Goal: Task Accomplishment & Management: Use online tool/utility

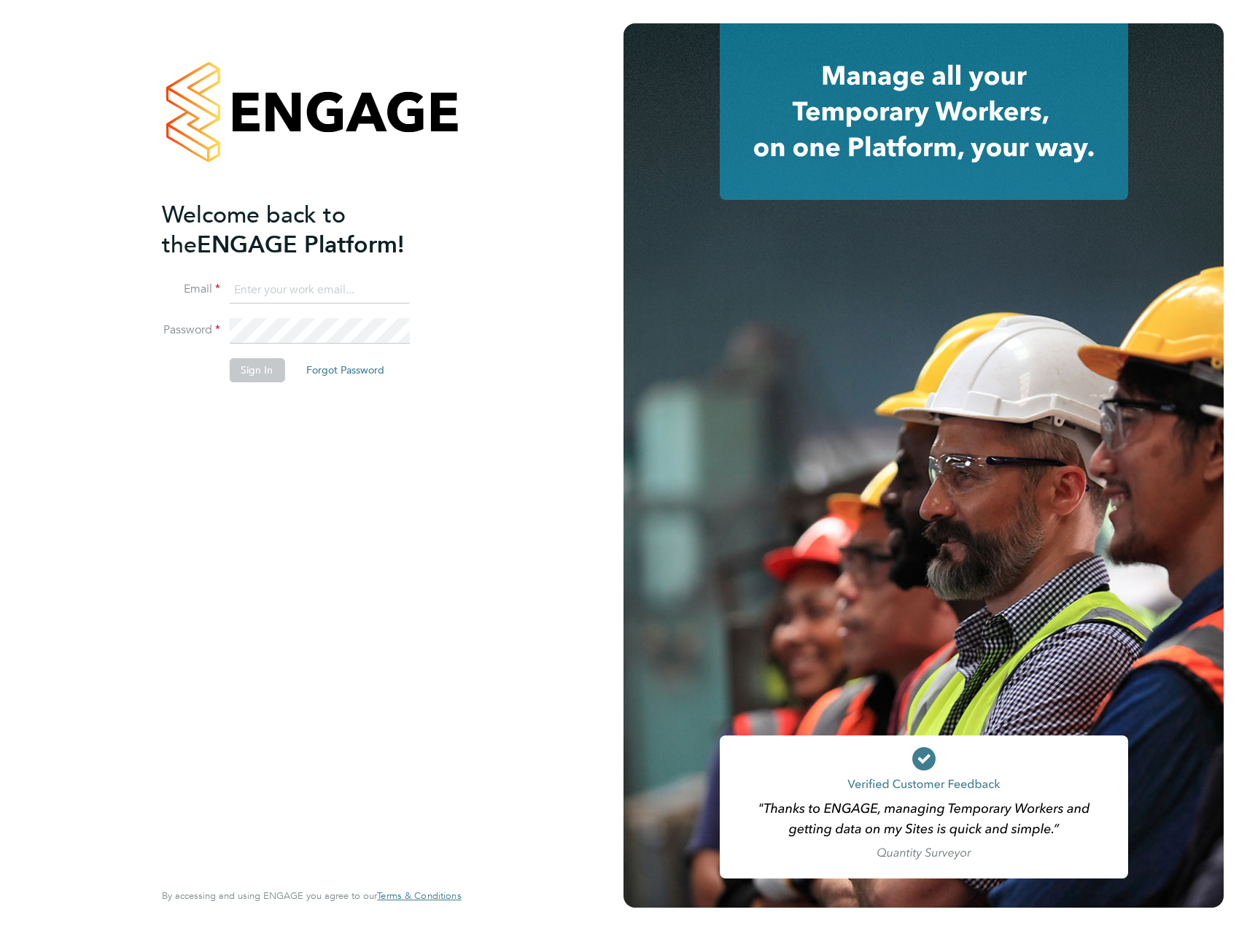
click at [371, 299] on input at bounding box center [319, 290] width 180 height 26
type input "[PERSON_NAME][EMAIL_ADDRESS][DOMAIN_NAME]"
click at [279, 365] on button "Sign In" at bounding box center [256, 369] width 55 height 23
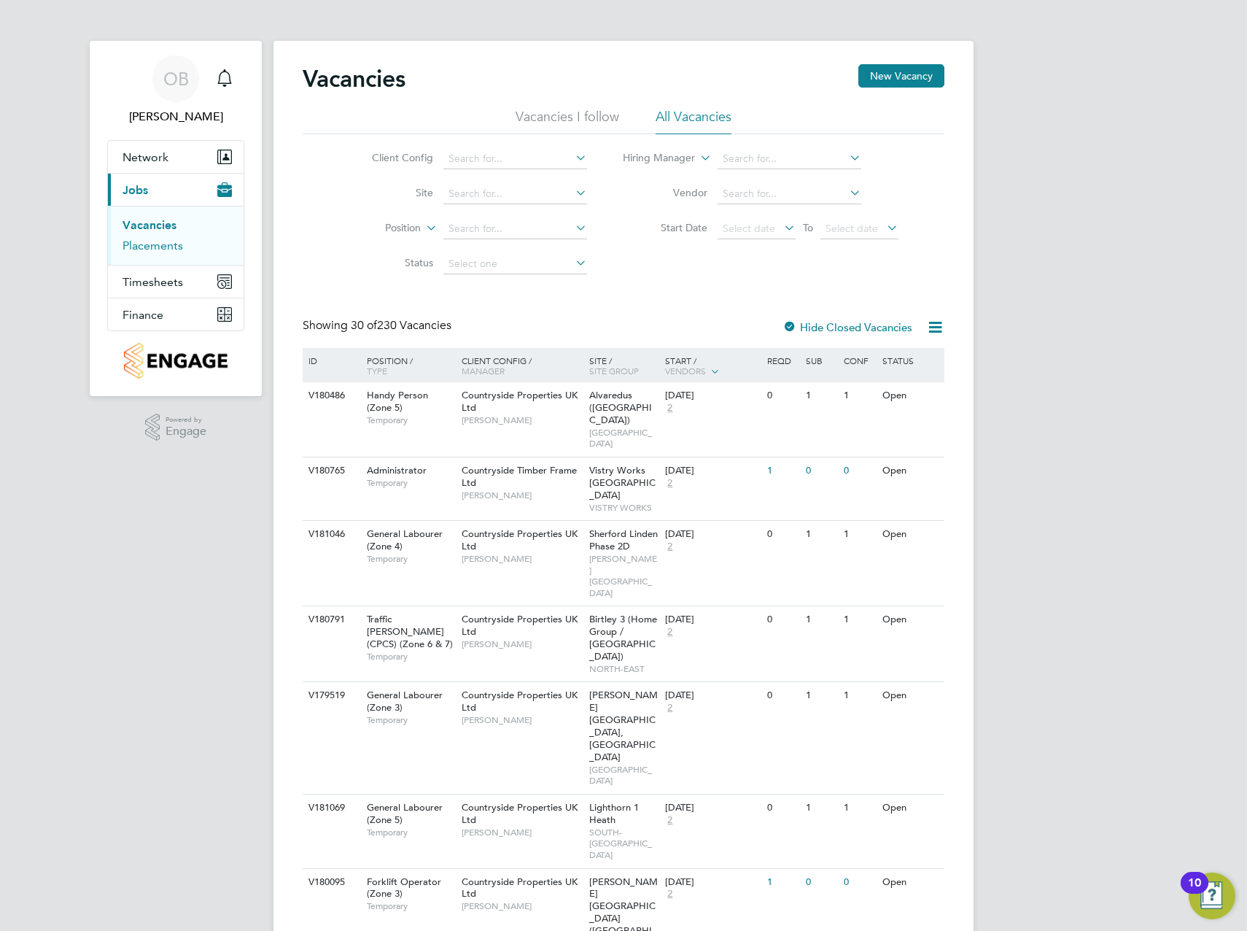
click at [155, 250] on link "Placements" at bounding box center [153, 246] width 61 height 14
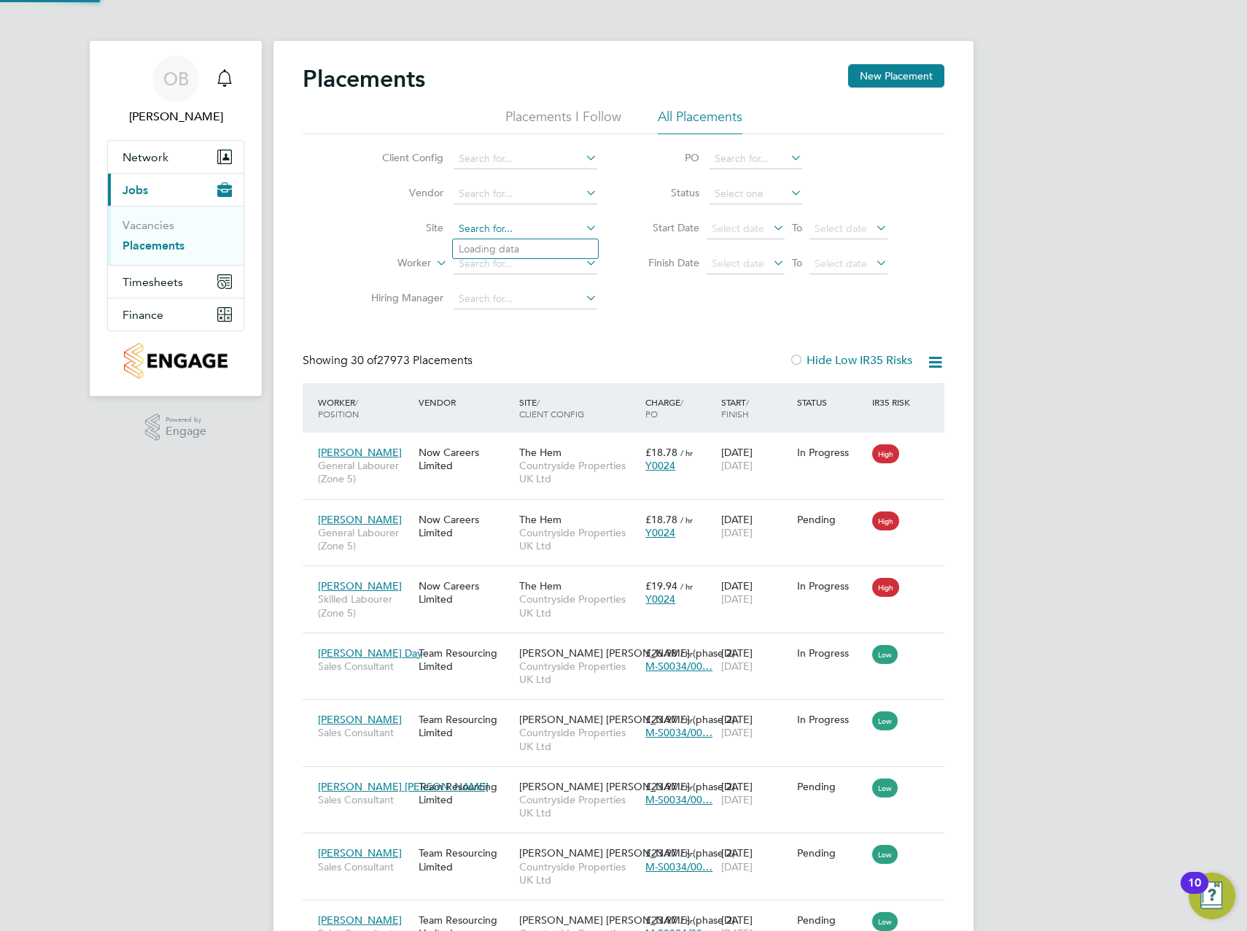
click at [525, 233] on input at bounding box center [526, 229] width 144 height 20
click at [549, 250] on li "Nuneaton ( Call endar Farm)" at bounding box center [525, 249] width 145 height 20
type input "Nuneaton (Callendar Farm)"
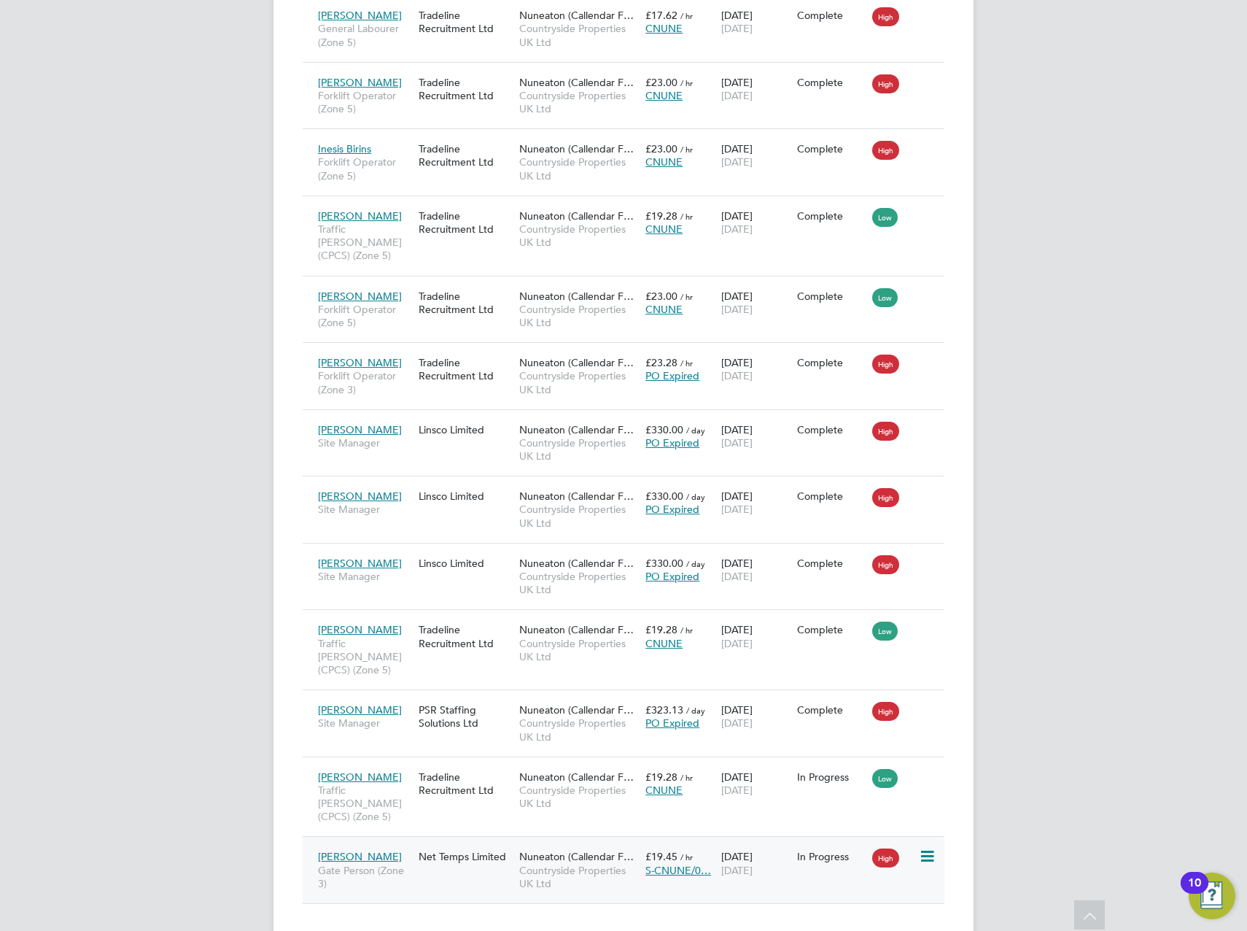
click at [402, 850] on span "Pavanjeet Singh Gill" at bounding box center [360, 856] width 84 height 13
click at [478, 842] on div "Net Temps Limited" at bounding box center [465, 856] width 101 height 28
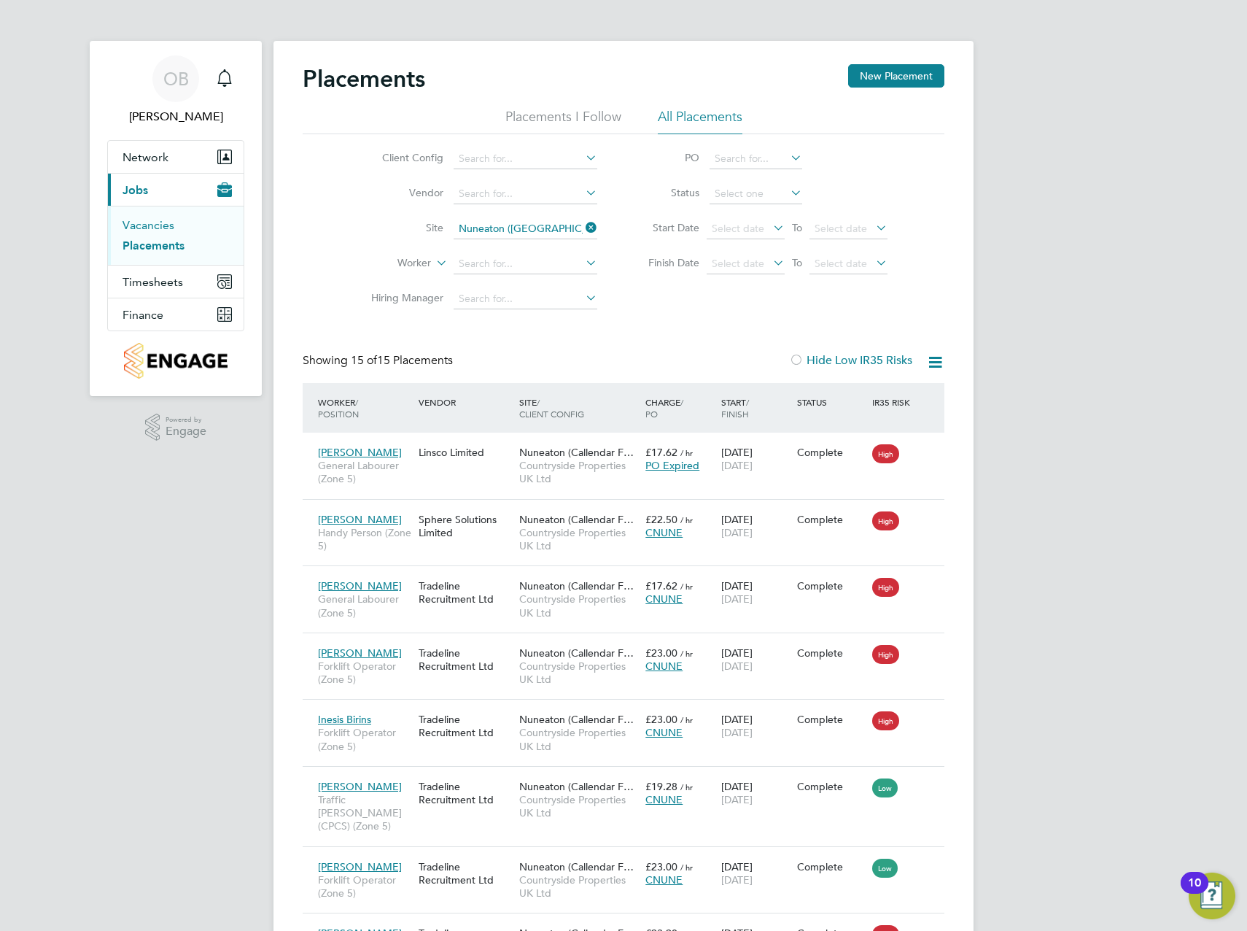
click at [156, 218] on link "Vacancies" at bounding box center [149, 225] width 52 height 14
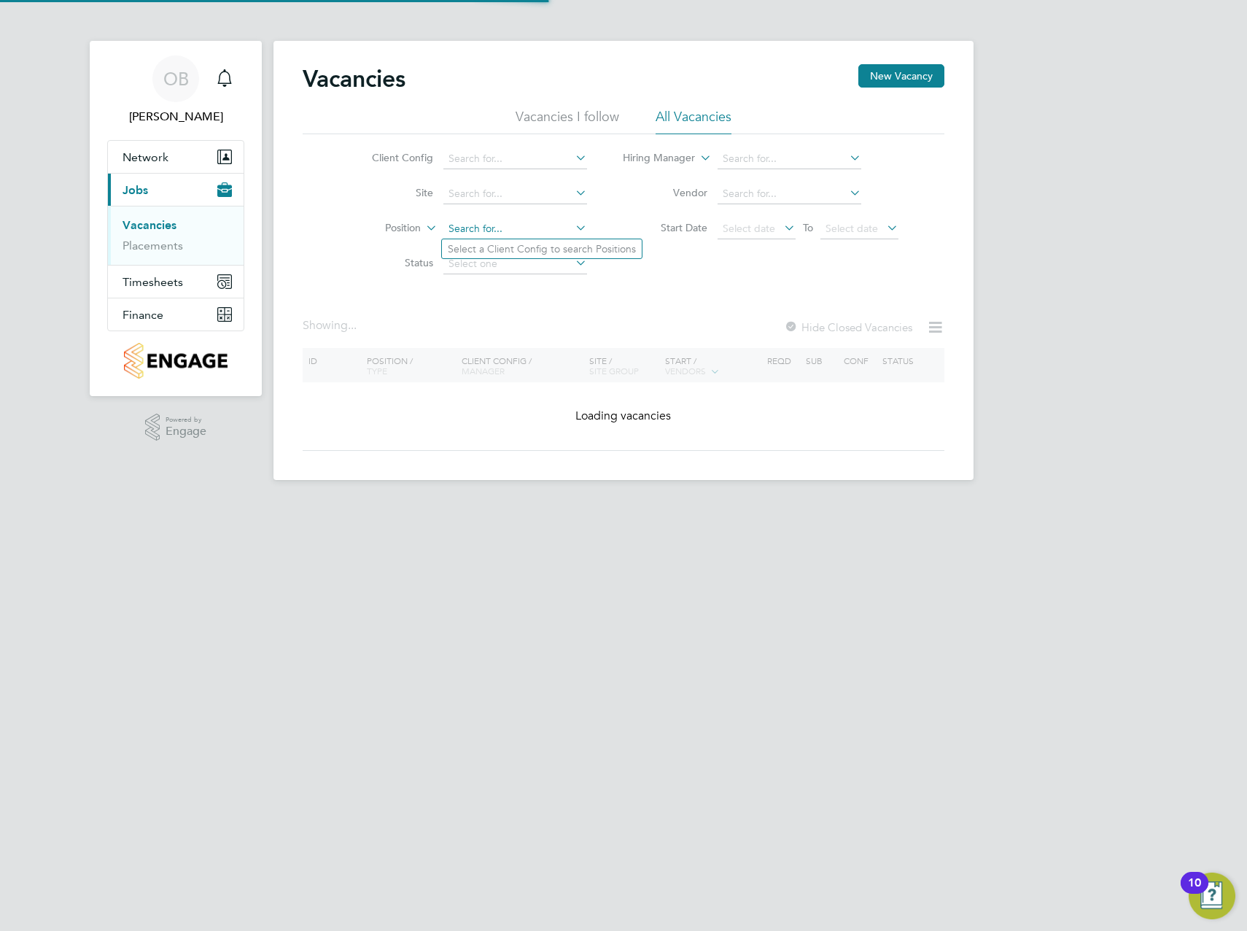
click at [477, 230] on input at bounding box center [515, 229] width 144 height 20
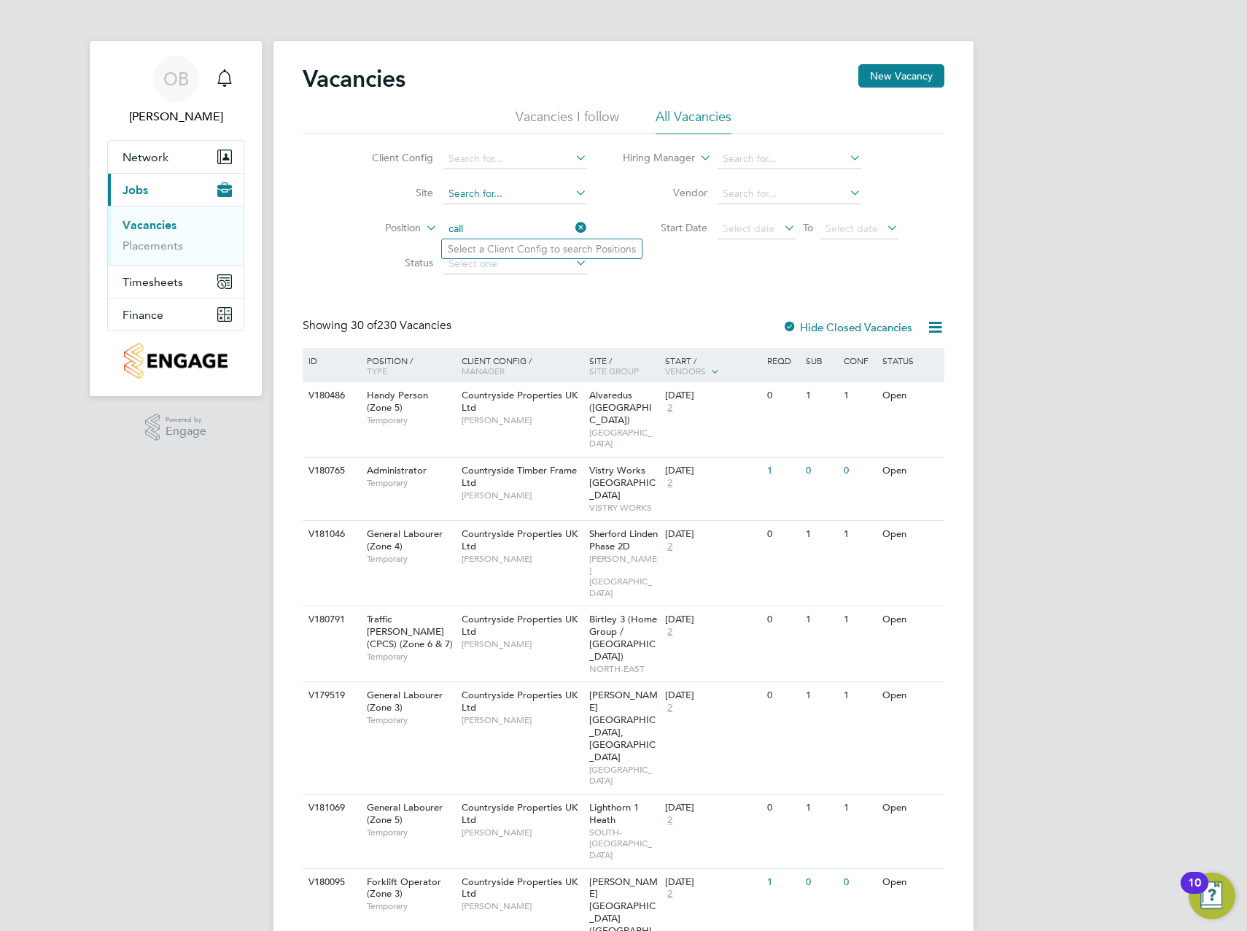
type input "call"
click at [533, 186] on input at bounding box center [515, 194] width 144 height 20
click at [544, 206] on li "Nuneaton ( Call endar Farm)" at bounding box center [514, 214] width 145 height 20
type input "Nuneaton (Callendar Farm)"
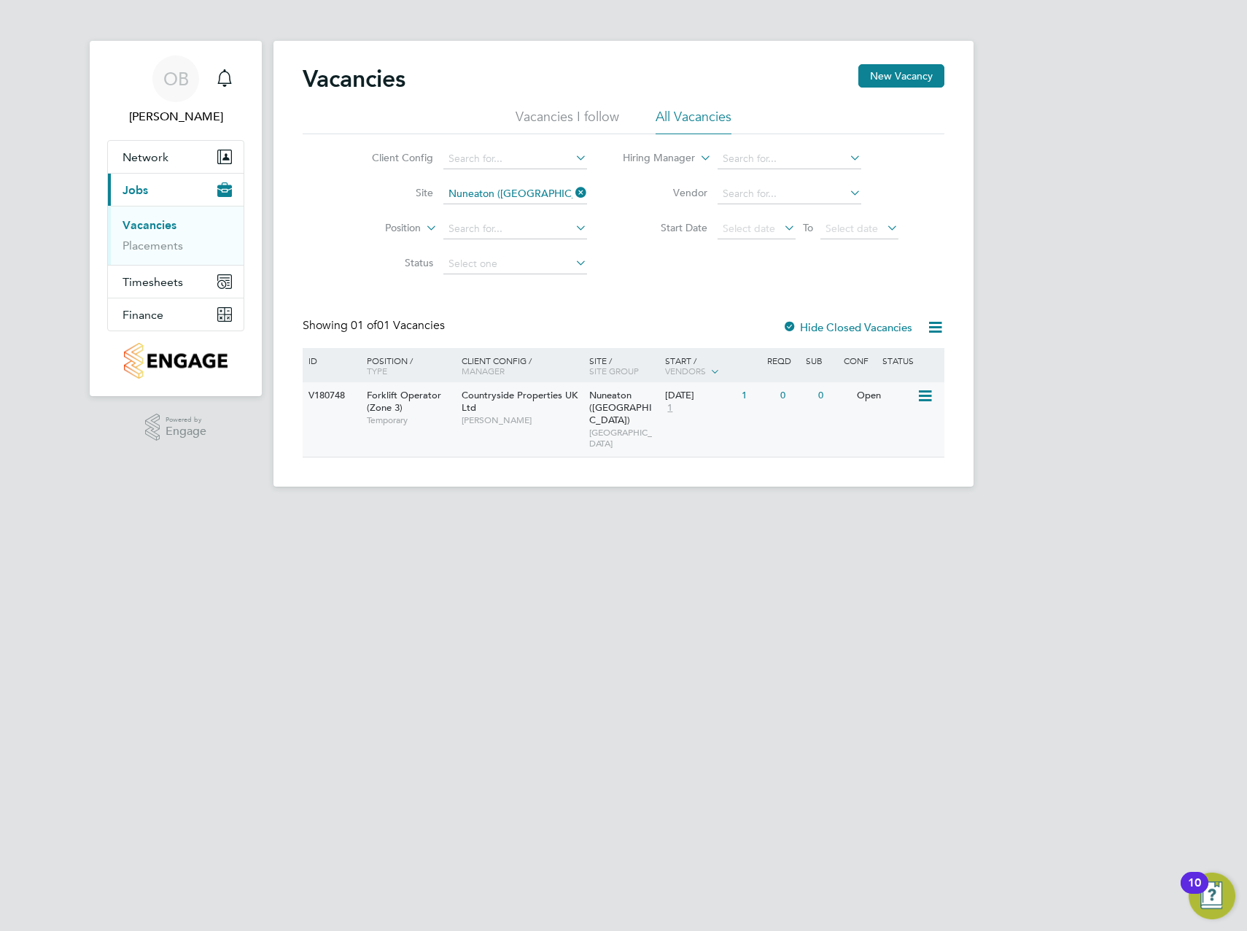
click at [393, 394] on span "Forklift Operator (Zone 3)" at bounding box center [404, 401] width 74 height 25
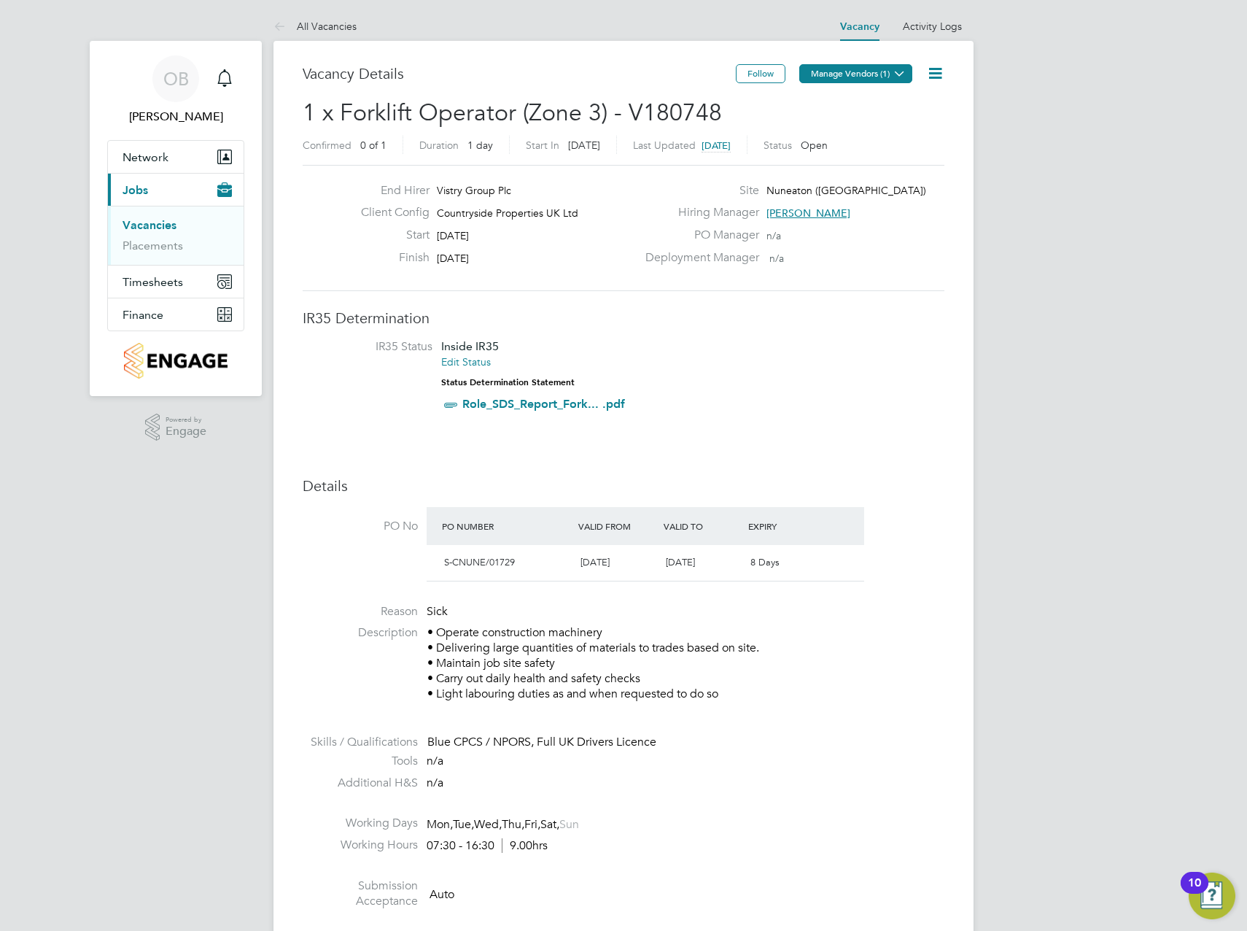
click at [875, 71] on button "Manage Vendors (1)" at bounding box center [855, 73] width 113 height 19
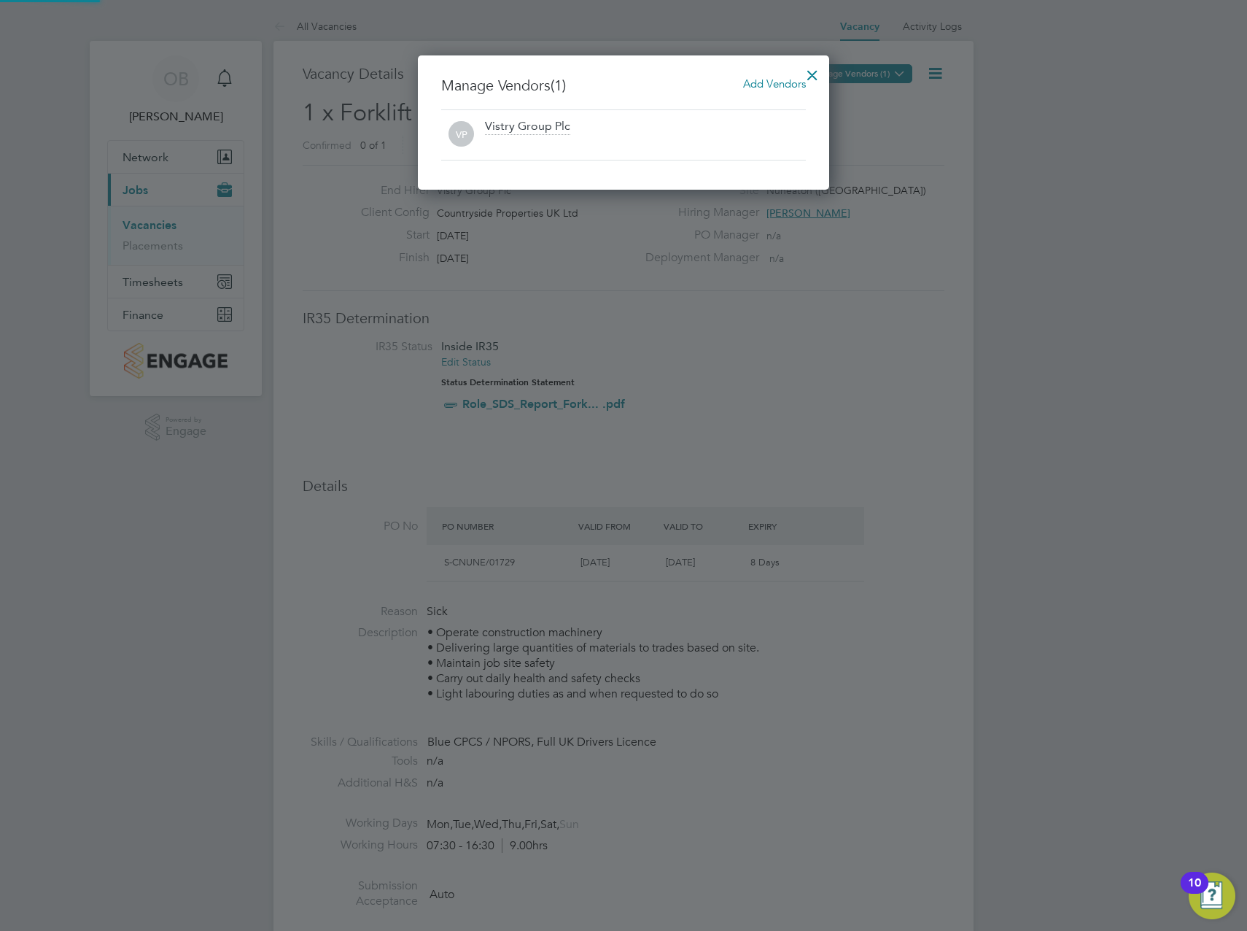
scroll to position [135, 412]
click at [808, 68] on div at bounding box center [812, 71] width 26 height 26
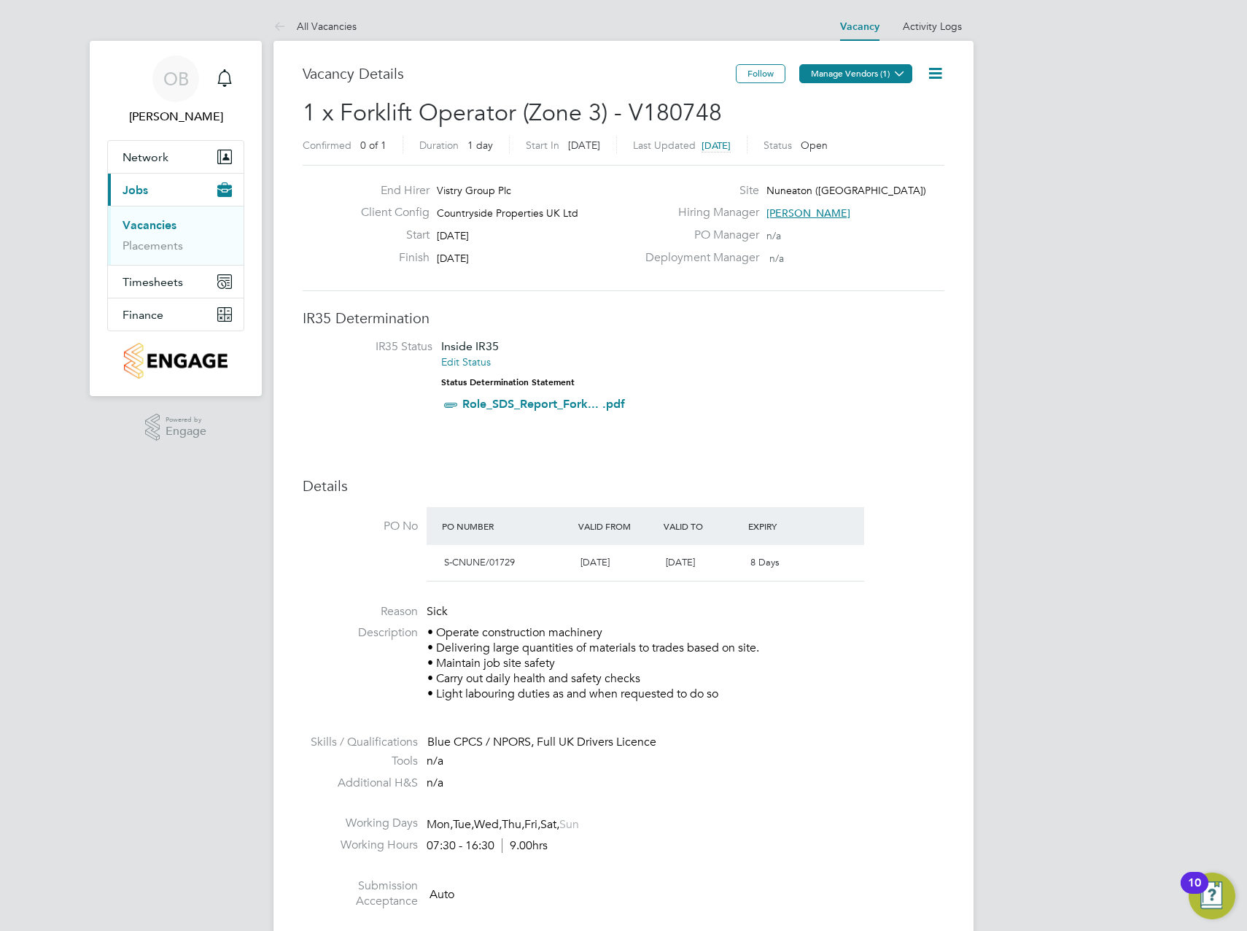
click at [894, 78] on icon at bounding box center [899, 73] width 11 height 11
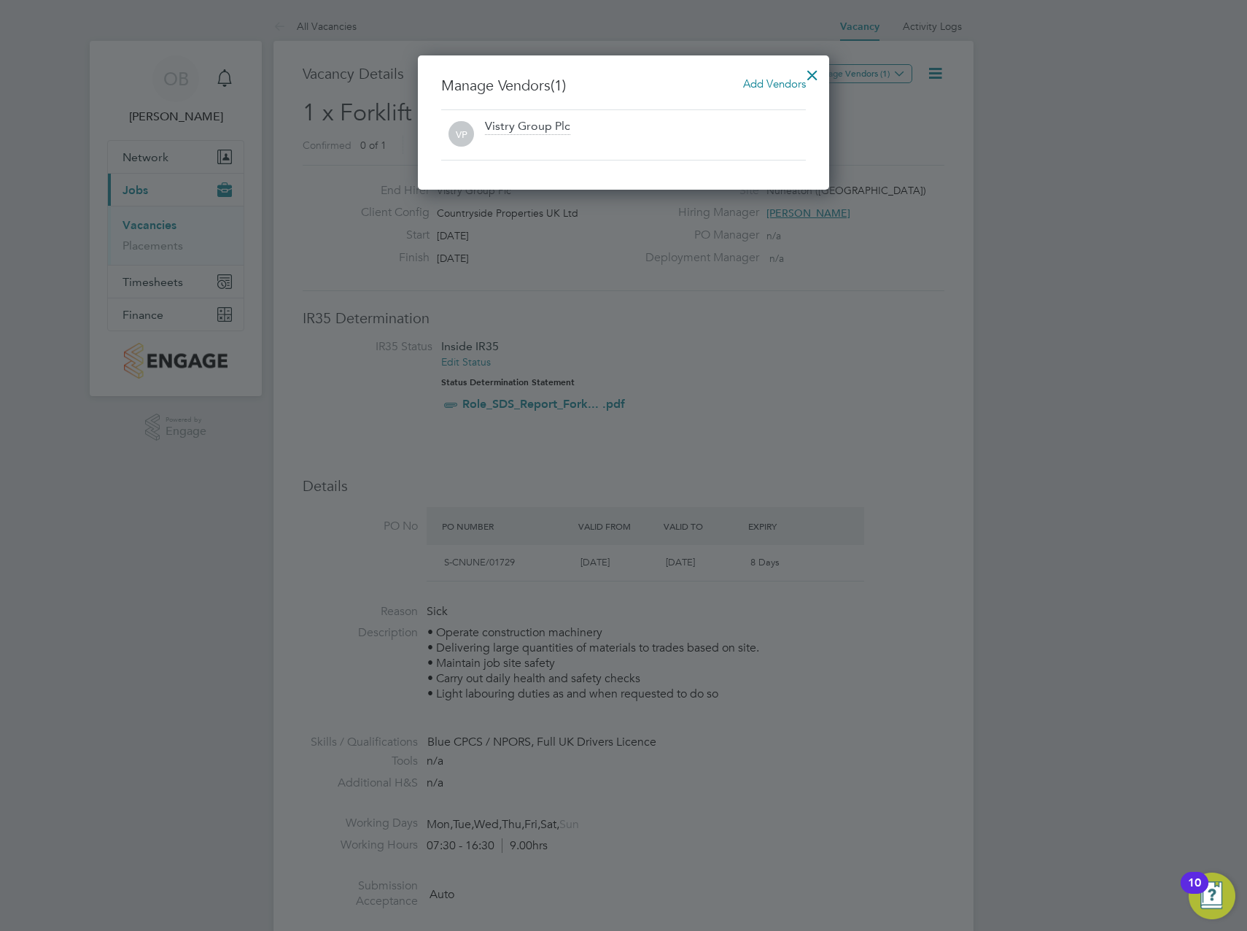
click at [769, 90] on div "Add Vendors" at bounding box center [774, 84] width 63 height 16
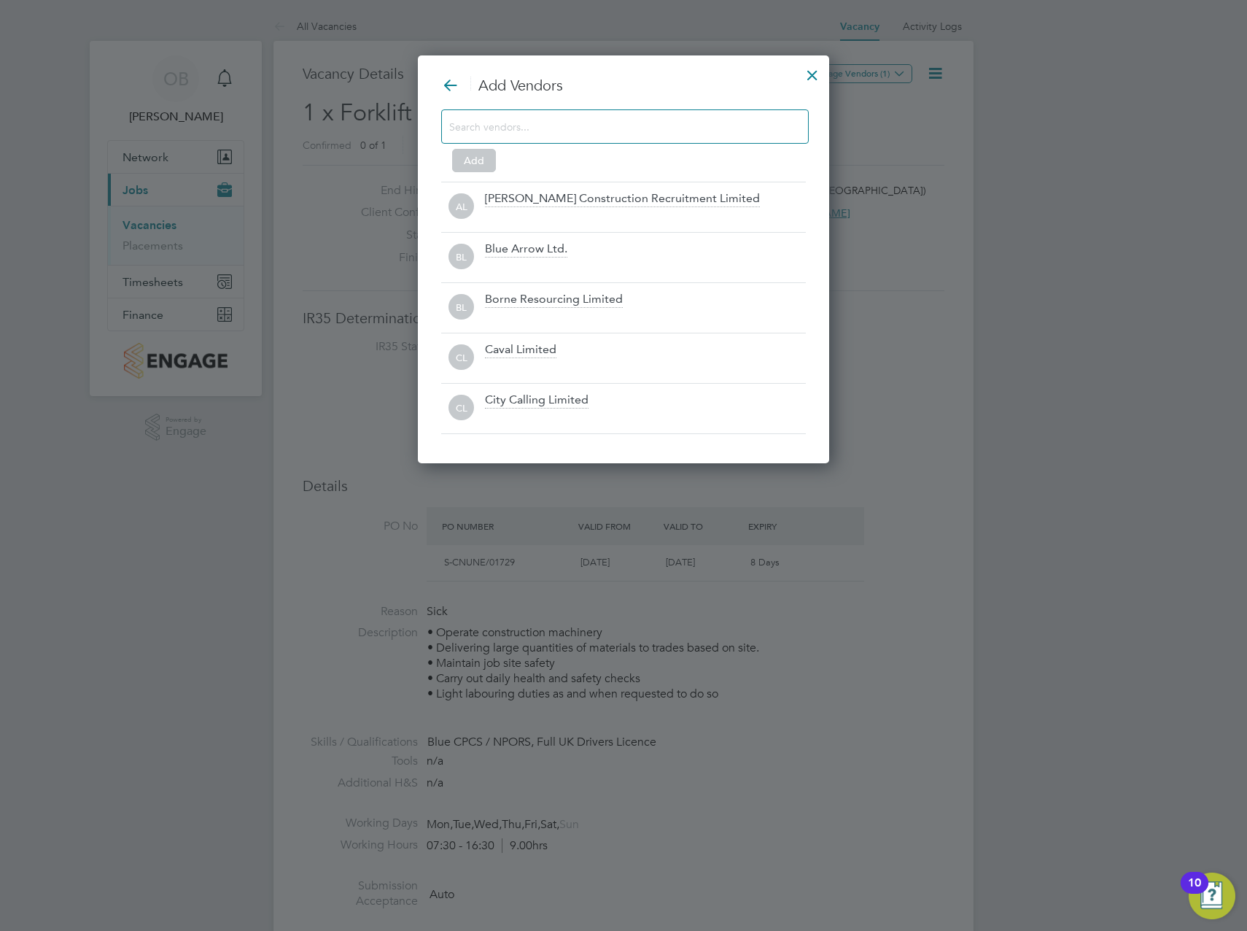
scroll to position [409, 412]
click at [584, 116] on div at bounding box center [625, 126] width 368 height 34
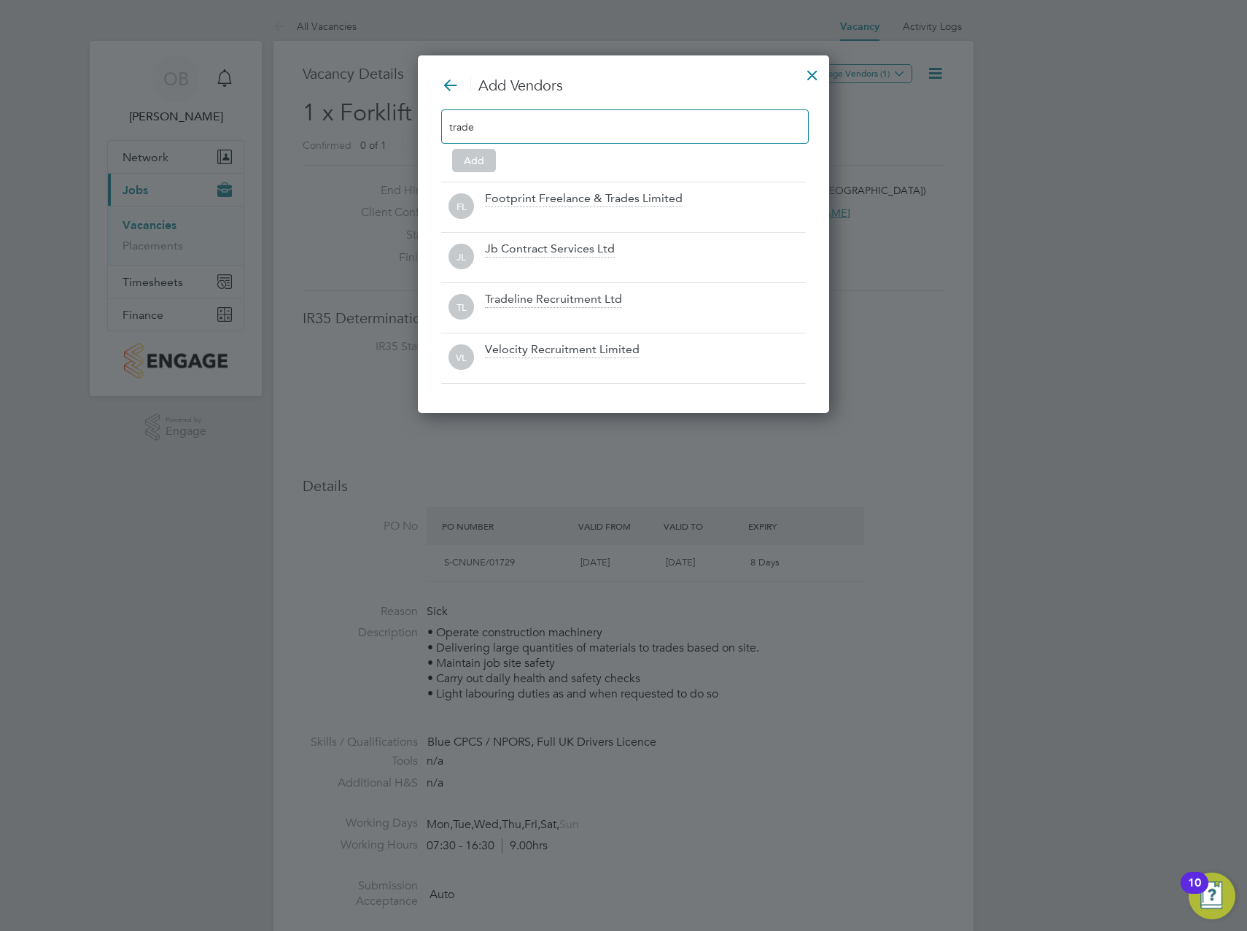
scroll to position [309, 412]
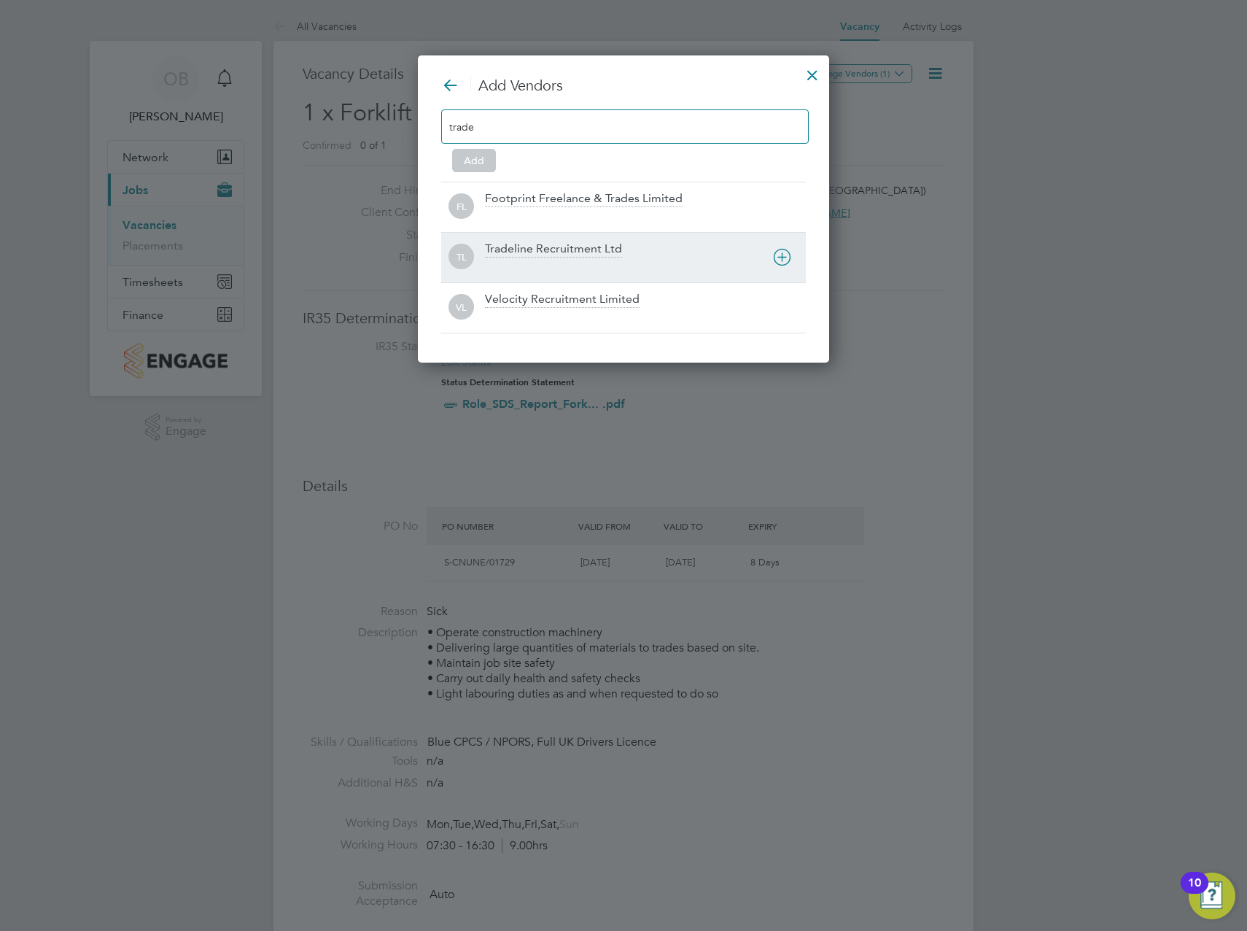
type input "trade"
click at [788, 257] on icon at bounding box center [782, 257] width 18 height 18
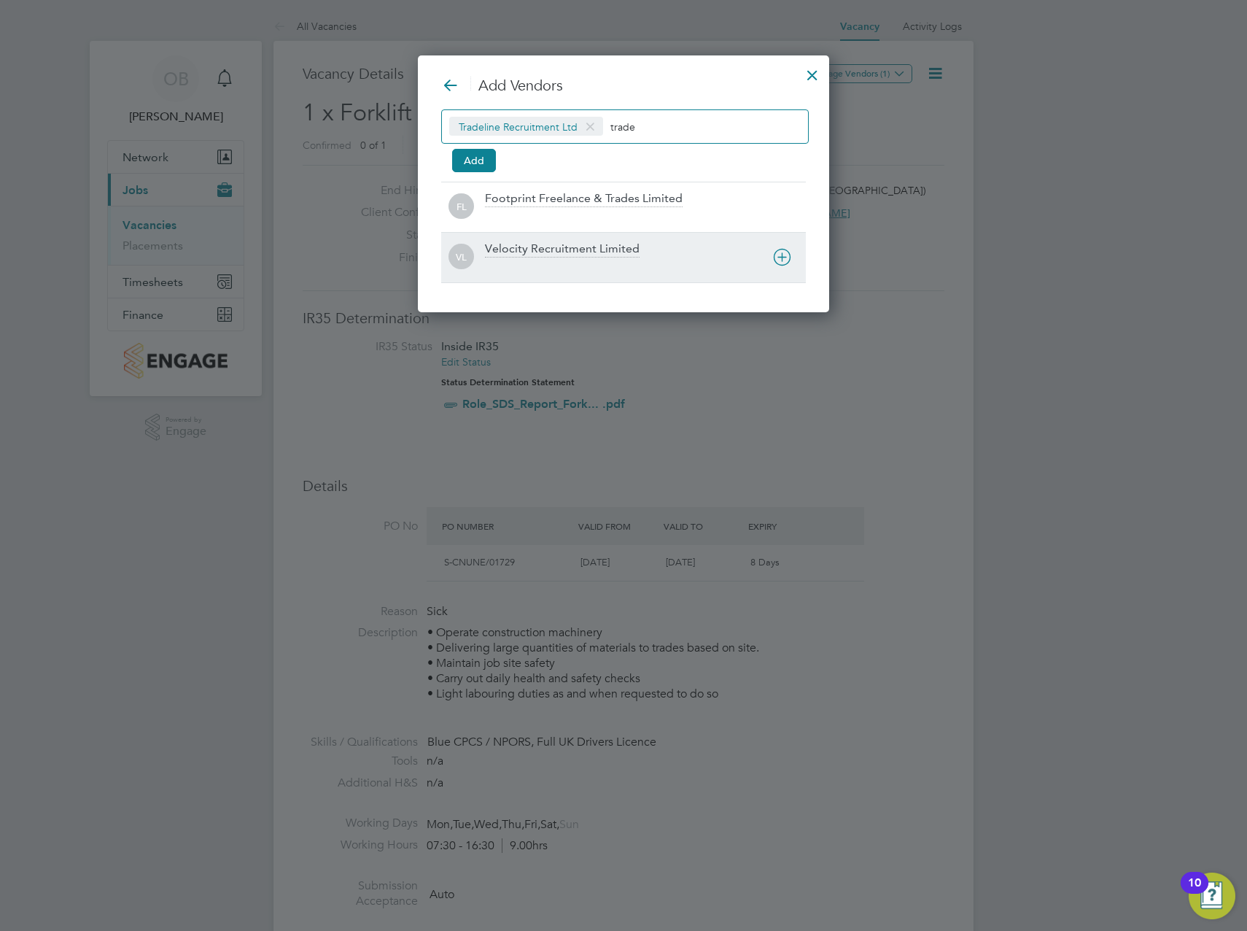
scroll to position [258, 412]
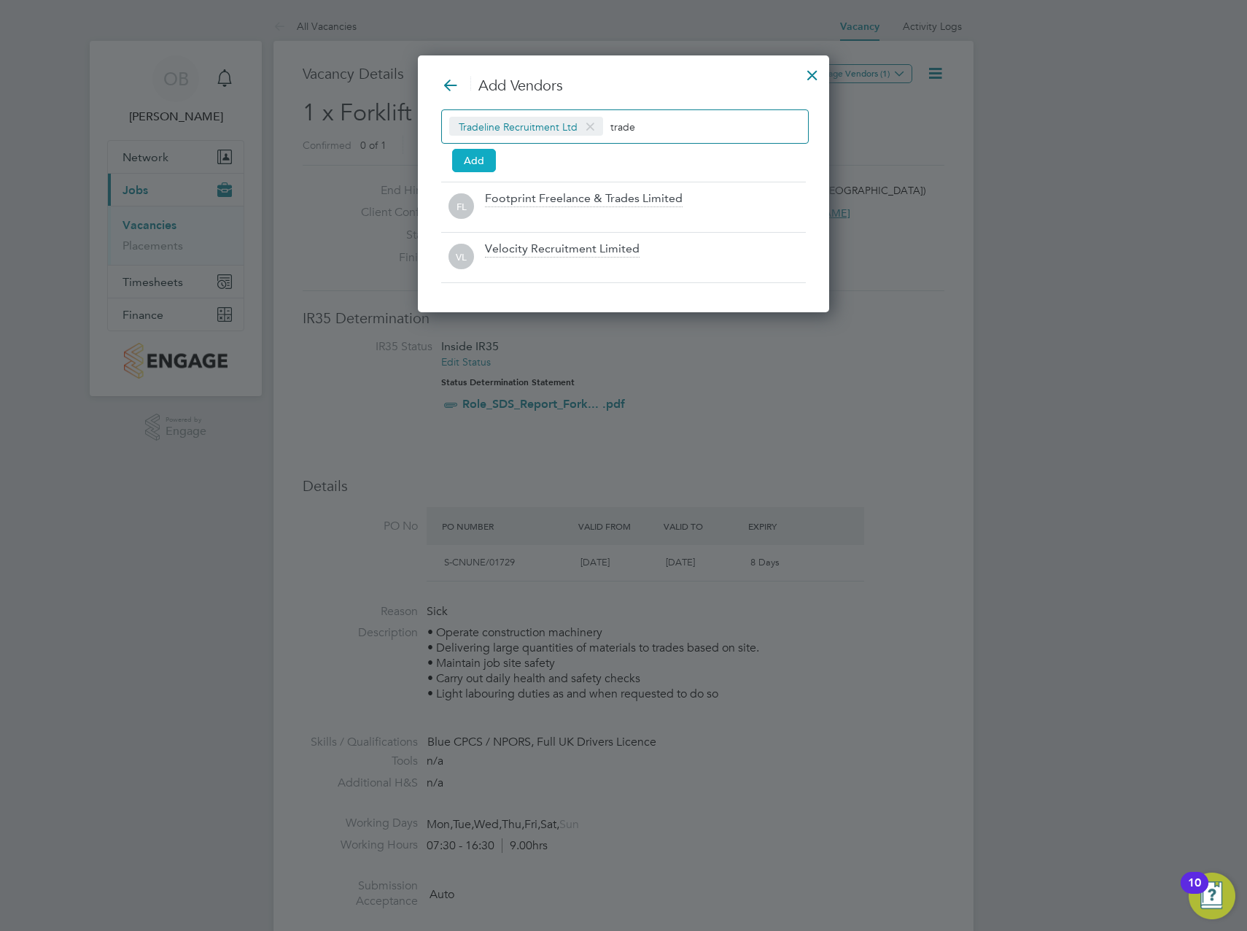
click at [476, 167] on button "Add" at bounding box center [474, 160] width 44 height 23
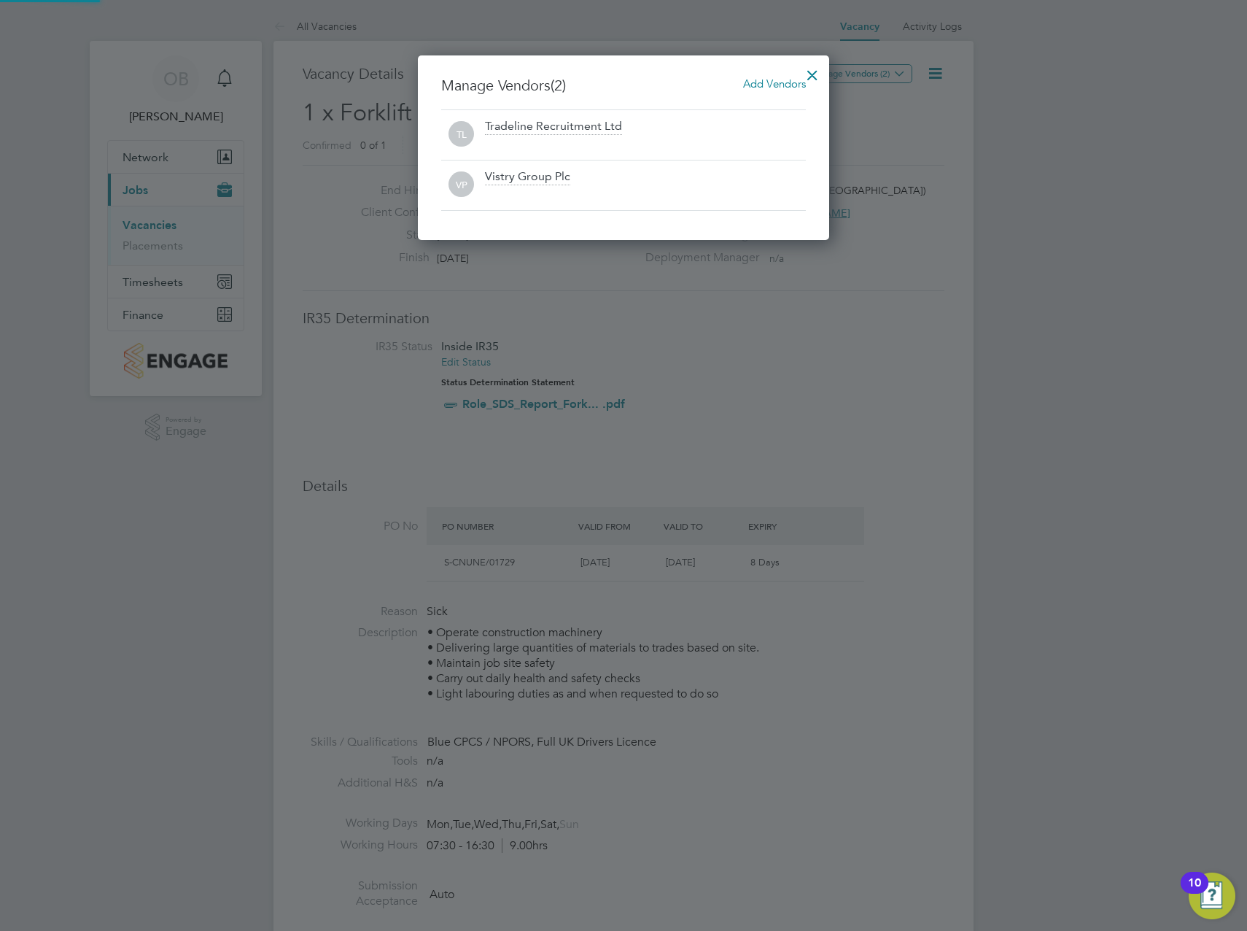
scroll to position [185, 412]
click at [811, 70] on div at bounding box center [812, 71] width 26 height 26
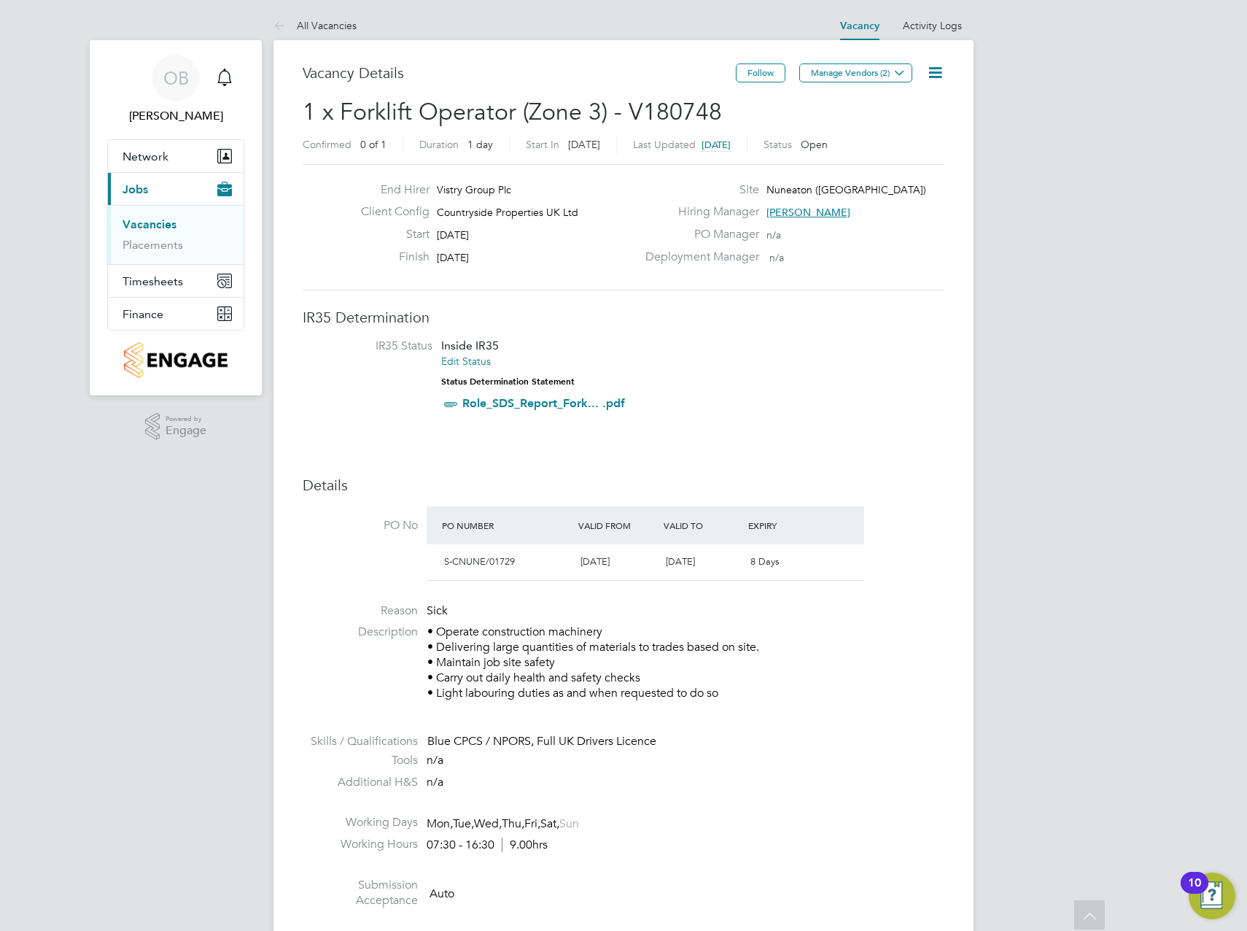
scroll to position [0, 0]
